Goal: Task Accomplishment & Management: Use online tool/utility

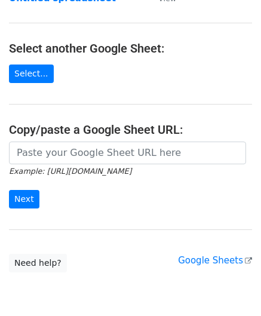
scroll to position [119, 0]
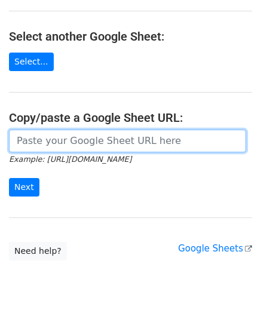
click at [63, 135] on input "url" at bounding box center [127, 141] width 237 height 23
paste input "[URL][DOMAIN_NAME]"
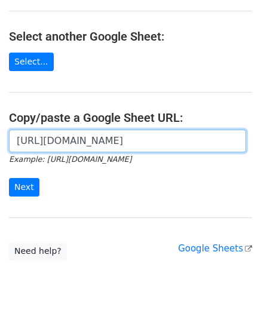
scroll to position [0, 276]
type input "[URL][DOMAIN_NAME]"
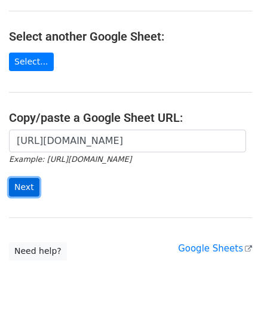
click at [30, 185] on input "Next" at bounding box center [24, 187] width 30 height 19
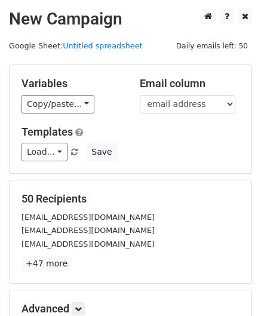
scroll to position [146, 0]
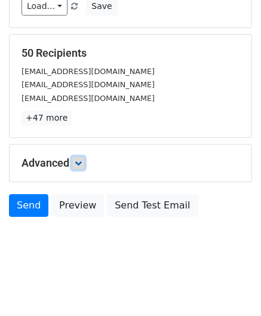
drag, startPoint x: 78, startPoint y: 164, endPoint x: 100, endPoint y: 177, distance: 26.0
click at [78, 164] on icon at bounding box center [78, 162] width 7 height 7
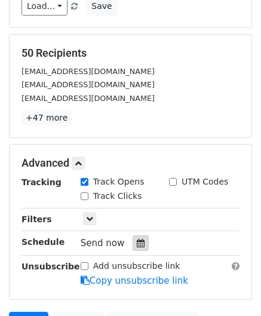
click at [137, 243] on icon at bounding box center [141, 243] width 8 height 8
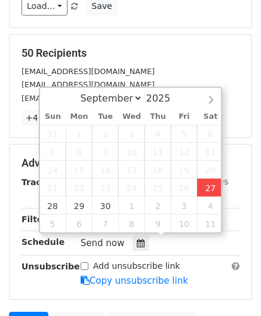
type input "2025-09-27 14:40"
type input "02"
type input "40"
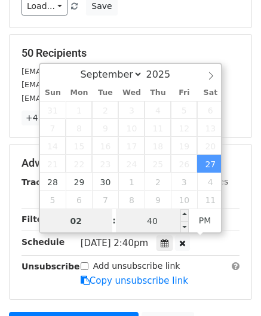
paste input "5"
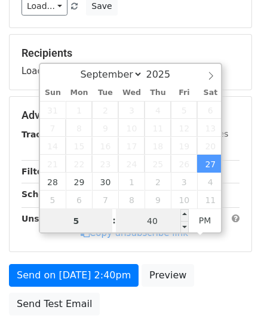
type input "5"
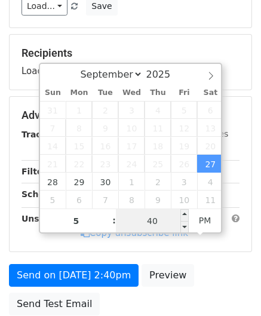
type input "2025-09-27 17:40"
type input "05"
click at [167, 226] on input "40" at bounding box center [152, 221] width 73 height 24
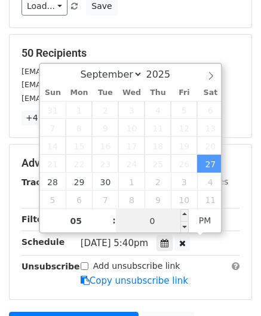
type input "00"
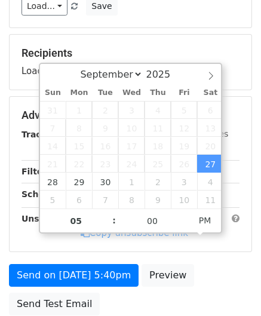
type input "2025-09-27 17:00"
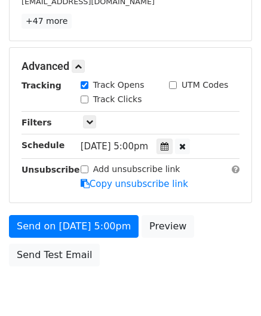
scroll to position [290, 0]
